Goal: Find specific page/section: Find specific page/section

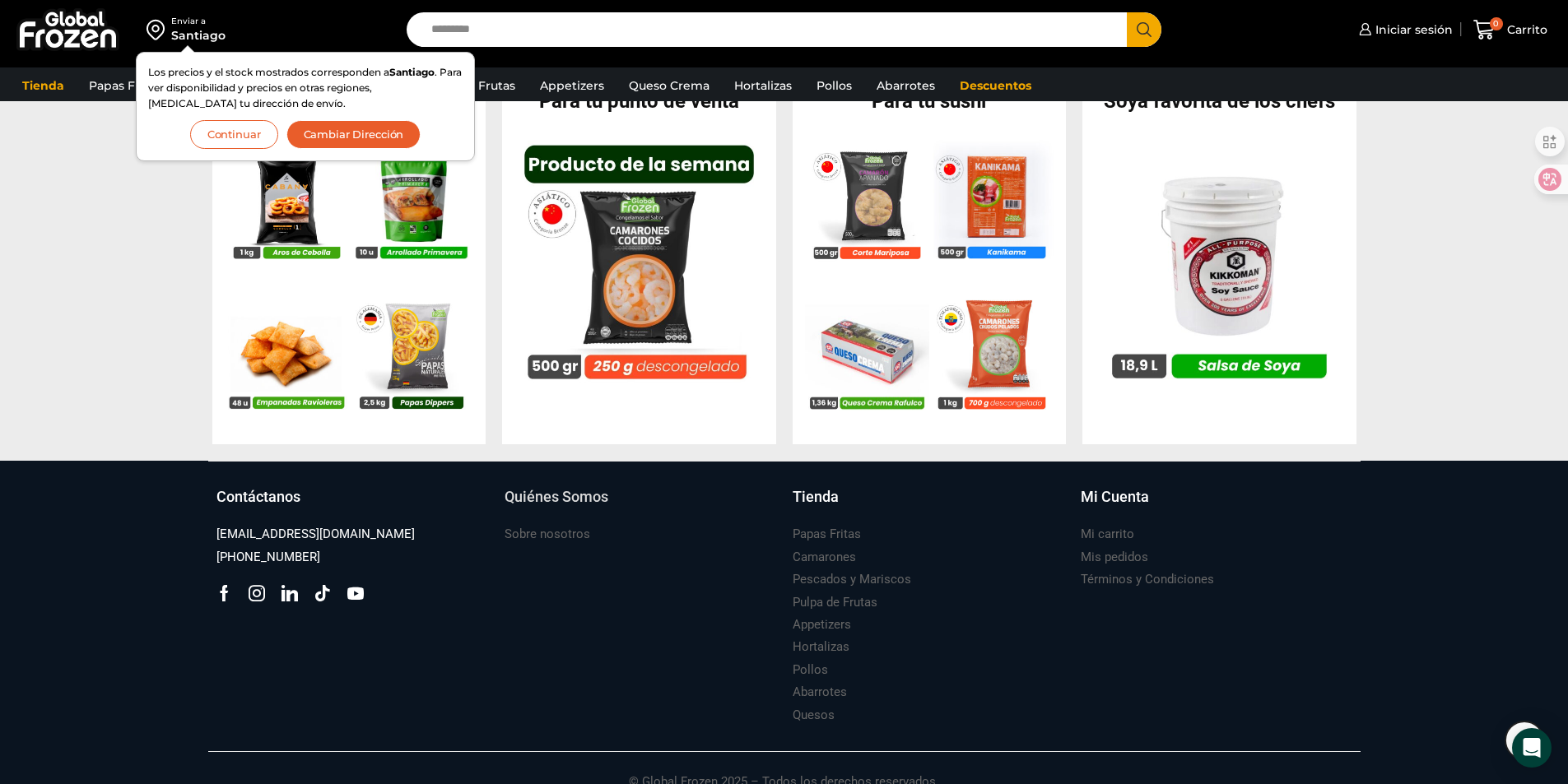
scroll to position [1638, 0]
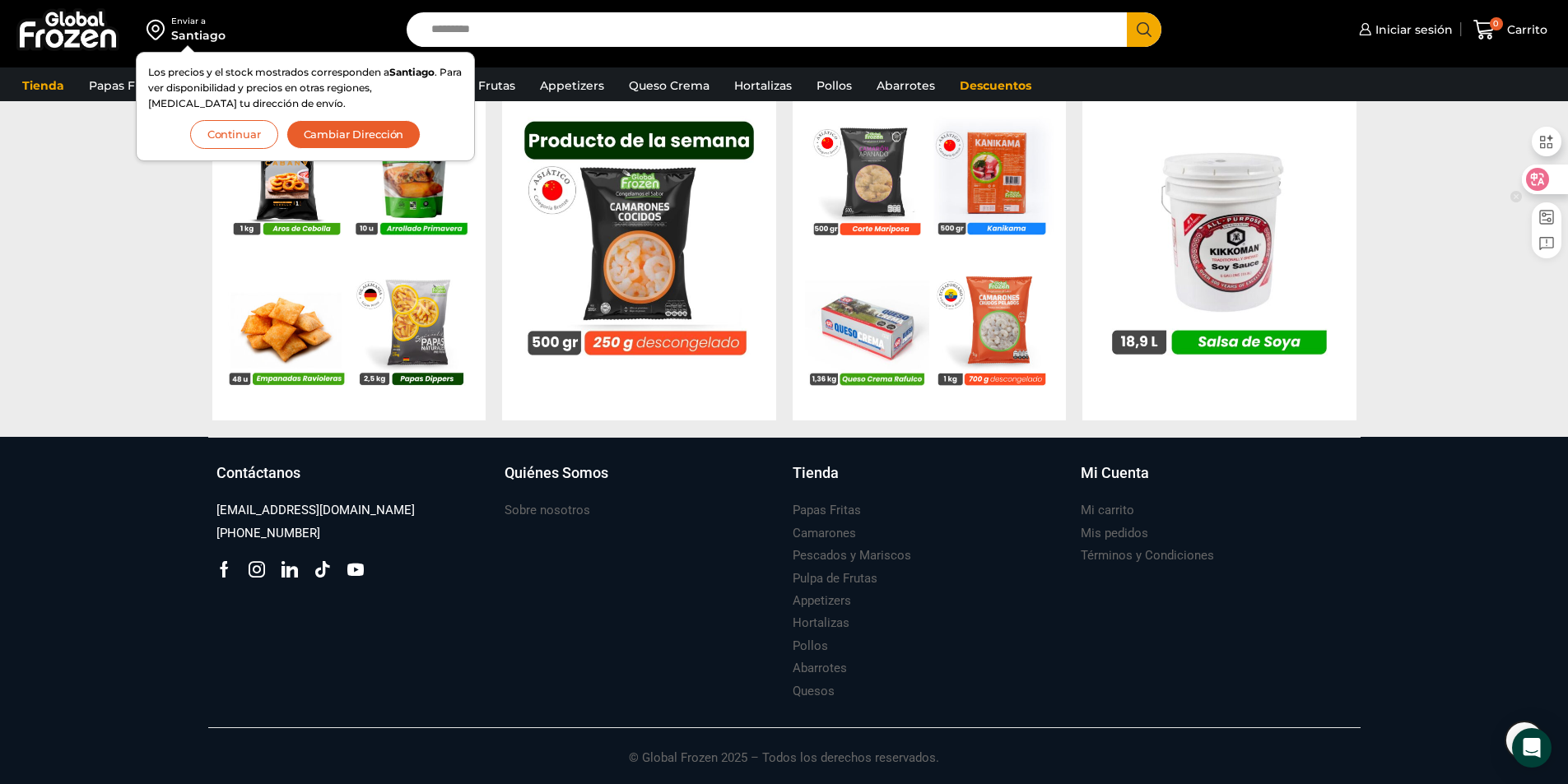
click at [1553, 181] on div at bounding box center [1544, 180] width 44 height 30
click at [820, 619] on div "蔬菜" at bounding box center [928, 623] width 271 height 22
click at [812, 618] on font "蔬菜" at bounding box center [805, 623] width 25 height 15
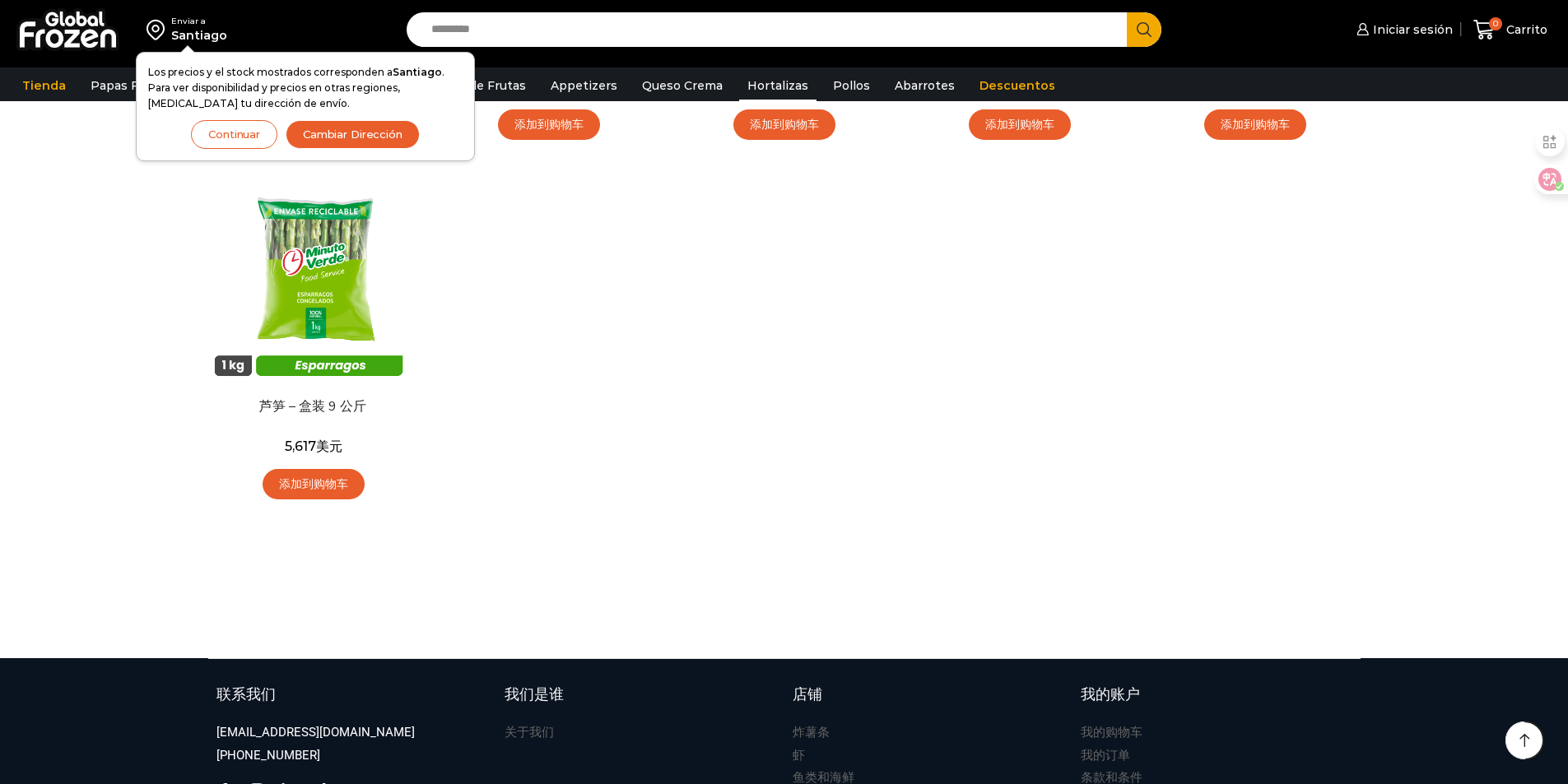
scroll to position [1018, 0]
